Goal: Navigation & Orientation: Find specific page/section

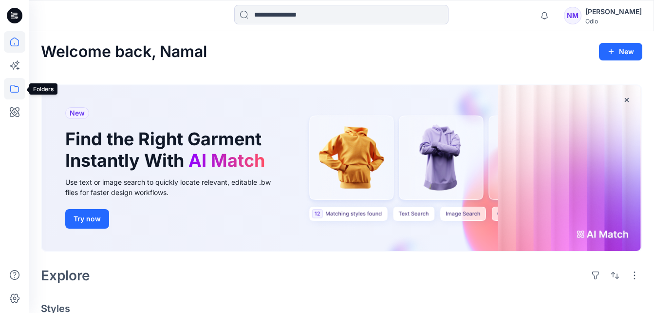
click at [14, 87] on icon at bounding box center [14, 88] width 21 height 21
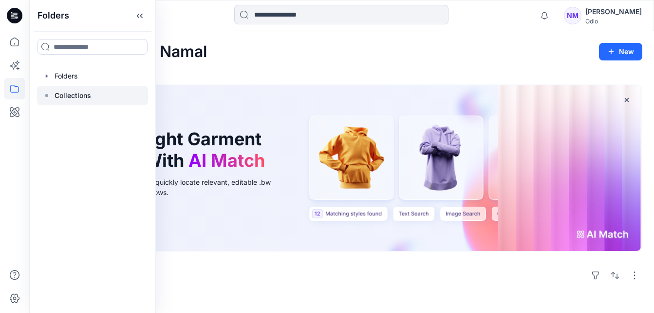
click at [91, 99] on div "Collections" at bounding box center [92, 95] width 111 height 19
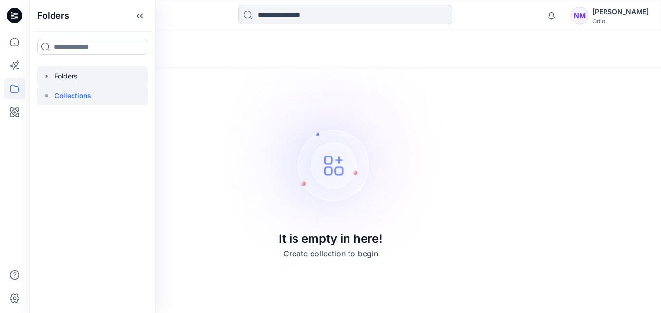
click at [71, 74] on div at bounding box center [92, 75] width 111 height 19
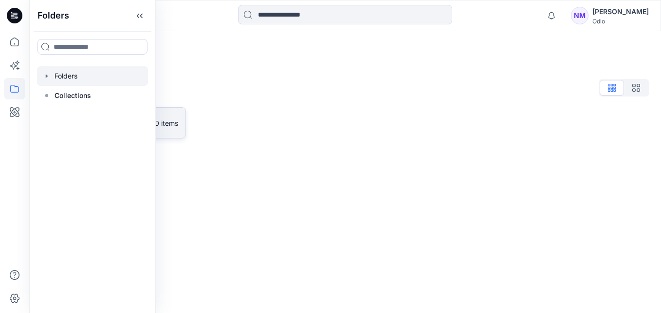
click at [177, 130] on link "MAS Bodyline 0 items" at bounding box center [113, 122] width 145 height 31
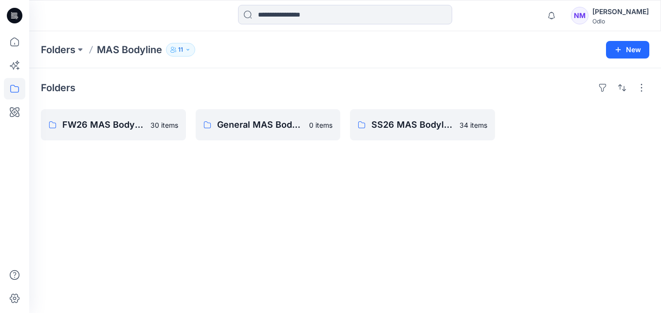
click at [241, 232] on div "Folders FW26 MAS Bodyline 30 items General MAS Bodyline 0 items SS26 MAS Bodyli…" at bounding box center [345, 190] width 632 height 244
